Goal: Task Accomplishment & Management: Use online tool/utility

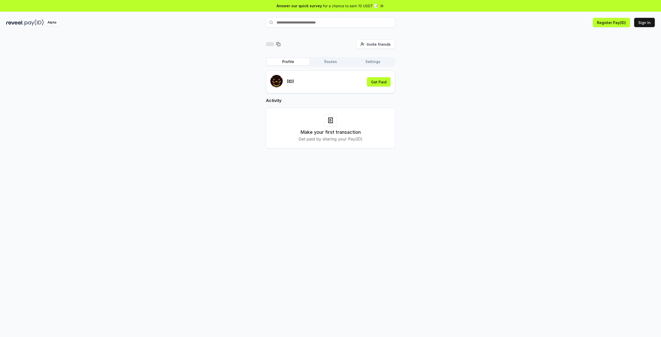
click at [332, 119] on icon at bounding box center [330, 120] width 4 height 5
click at [336, 127] on div "Make your first transaction Get paid by sharing your Pay(ID)" at bounding box center [330, 128] width 116 height 28
click at [330, 119] on icon at bounding box center [330, 119] width 2 height 0
